Goal: Use online tool/utility: Use online tool/utility

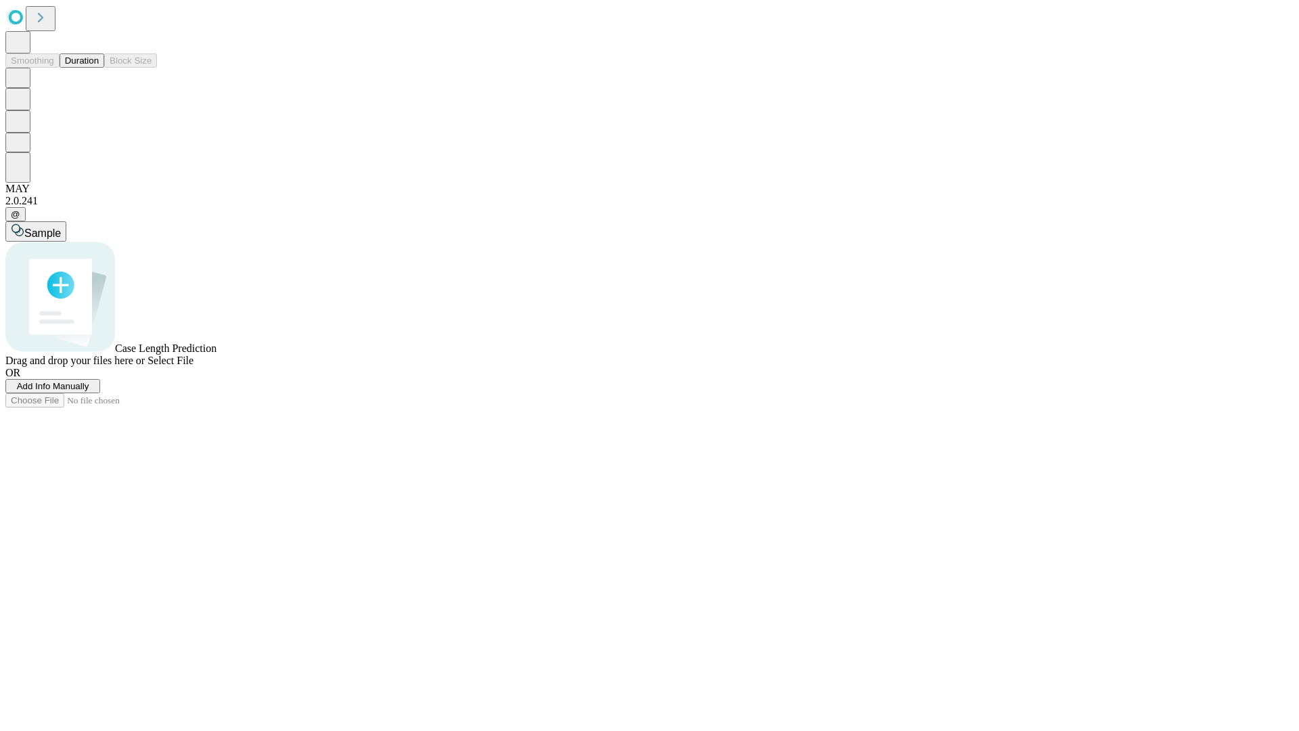
click at [193, 366] on span "Select File" at bounding box center [170, 361] width 46 height 12
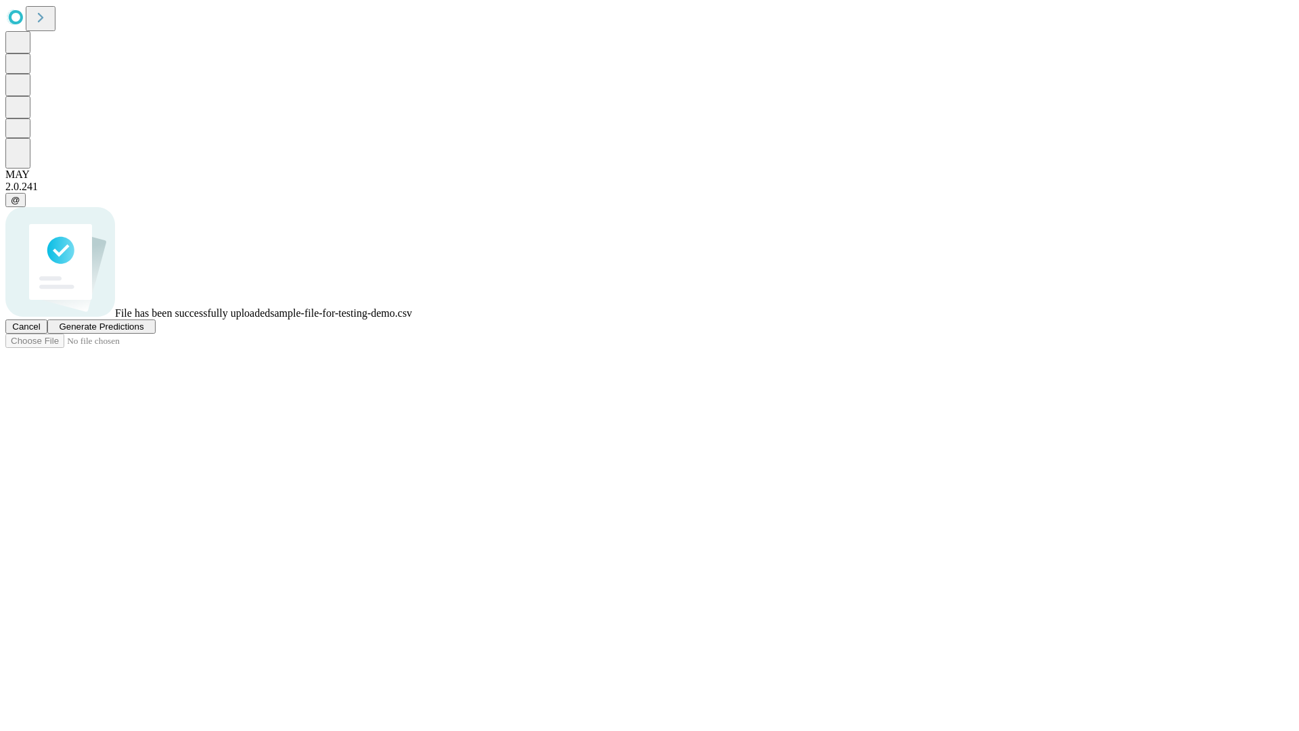
click at [143, 332] on span "Generate Predictions" at bounding box center [101, 326] width 85 height 10
